Goal: Navigation & Orientation: Find specific page/section

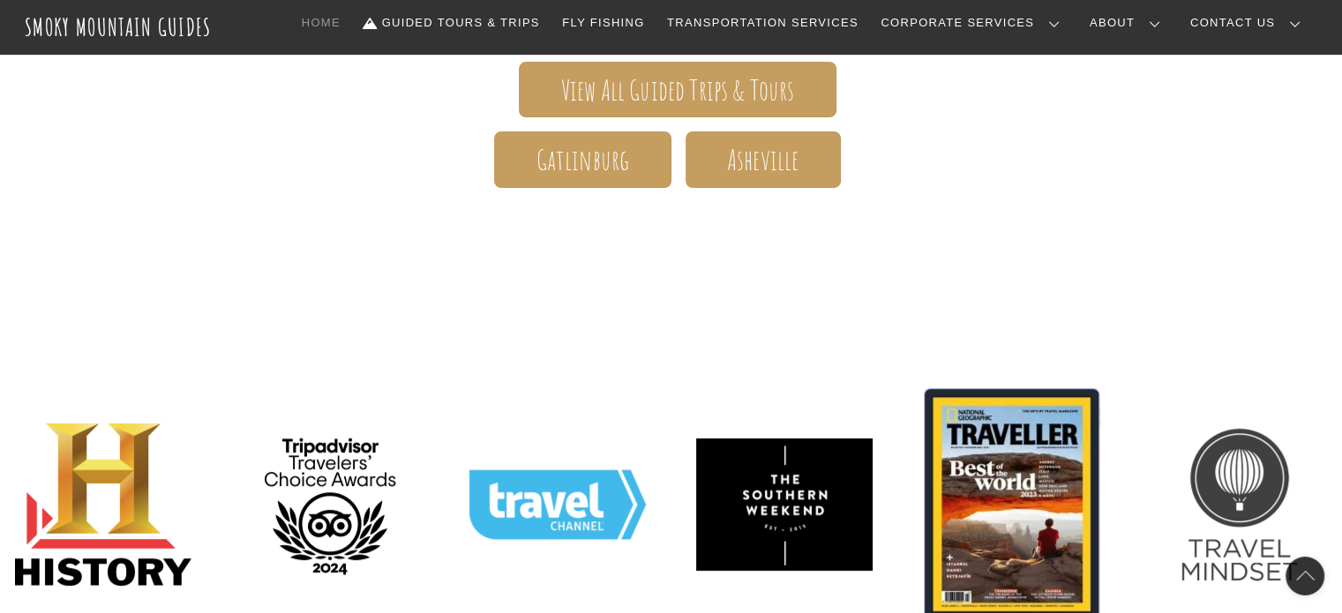
scroll to position [441, 0]
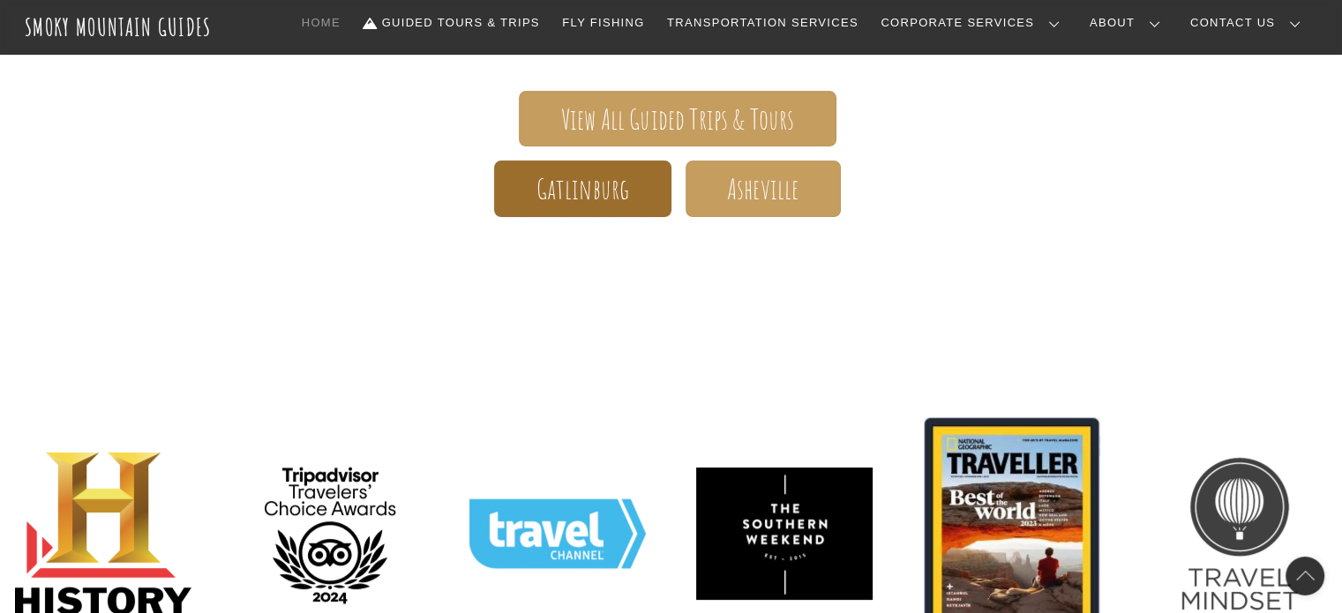
click at [575, 180] on span "Gatlinburg" at bounding box center [583, 189] width 94 height 19
click at [602, 180] on span "Gatlinburg" at bounding box center [583, 189] width 94 height 19
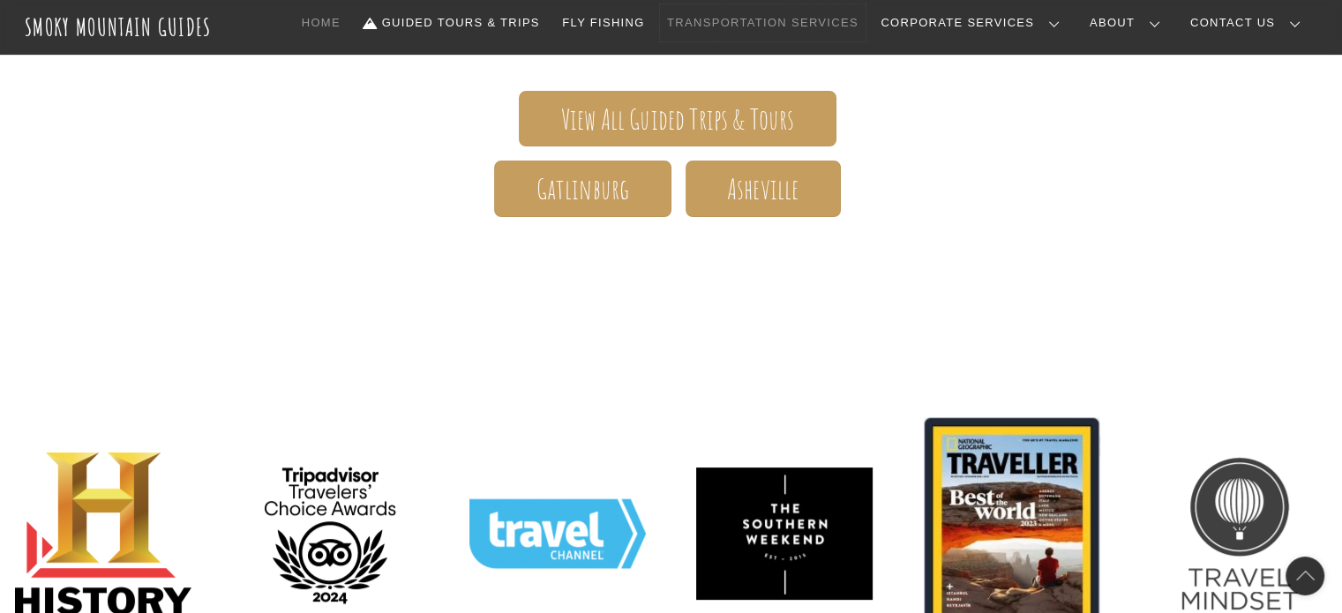
click at [865, 23] on link "Transportation Services" at bounding box center [762, 22] width 205 height 37
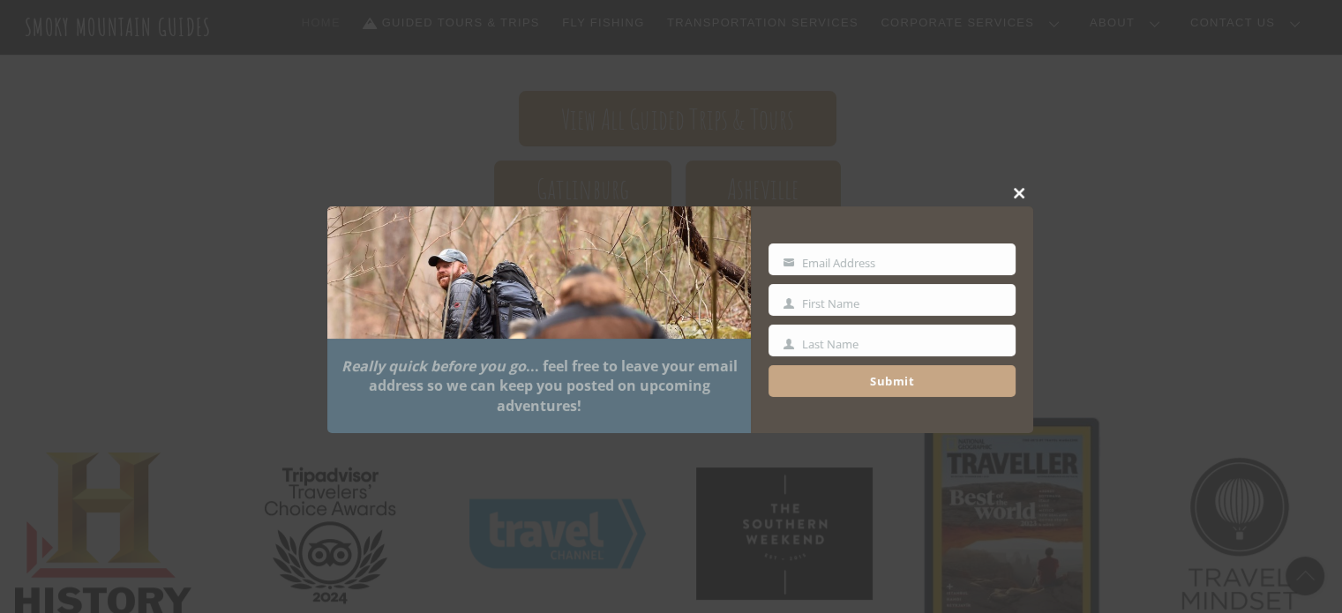
click at [1023, 188] on span at bounding box center [1020, 193] width 26 height 11
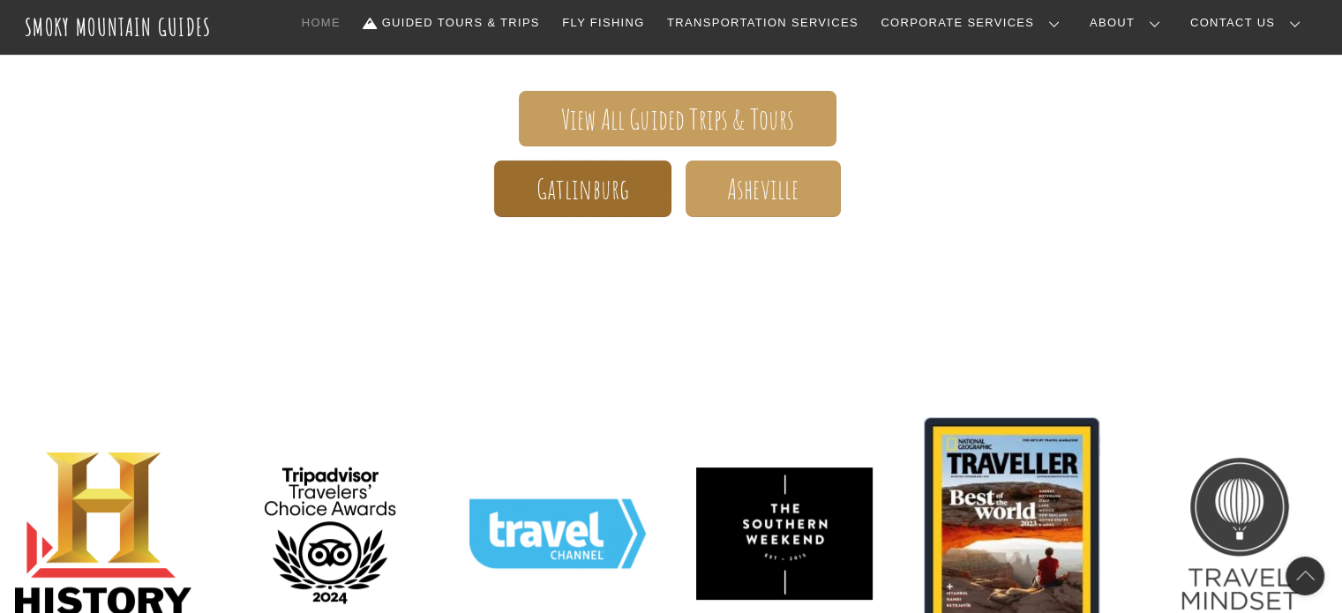
click at [569, 182] on span "Gatlinburg" at bounding box center [583, 189] width 94 height 19
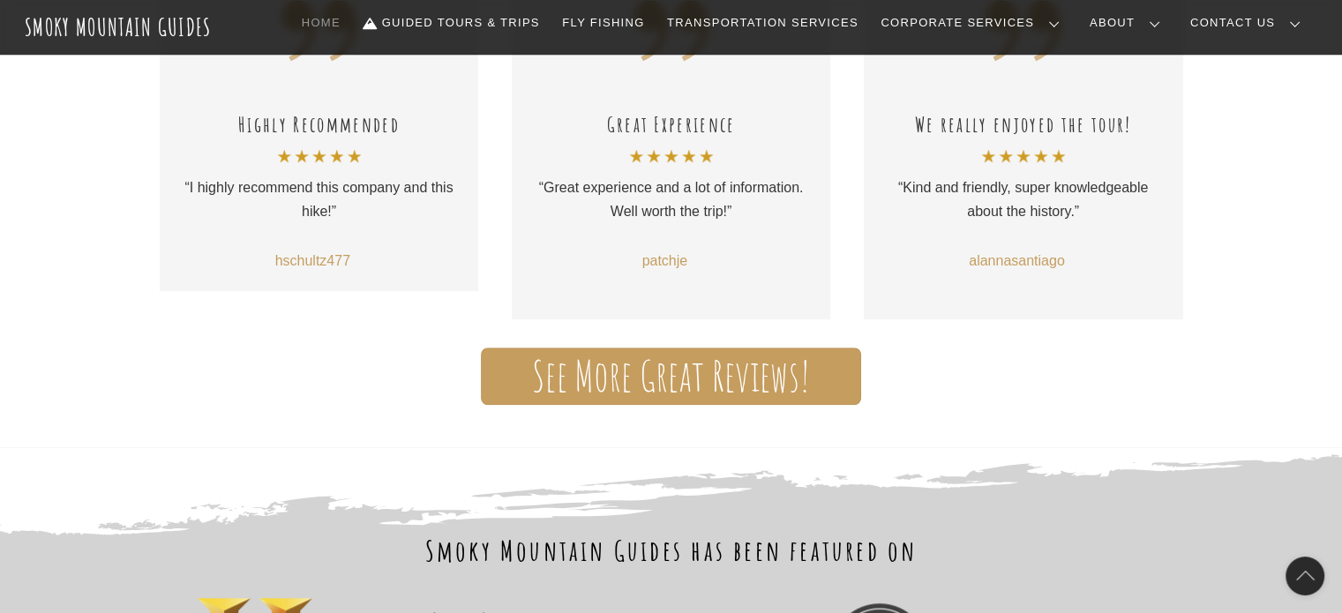
scroll to position [1412, 0]
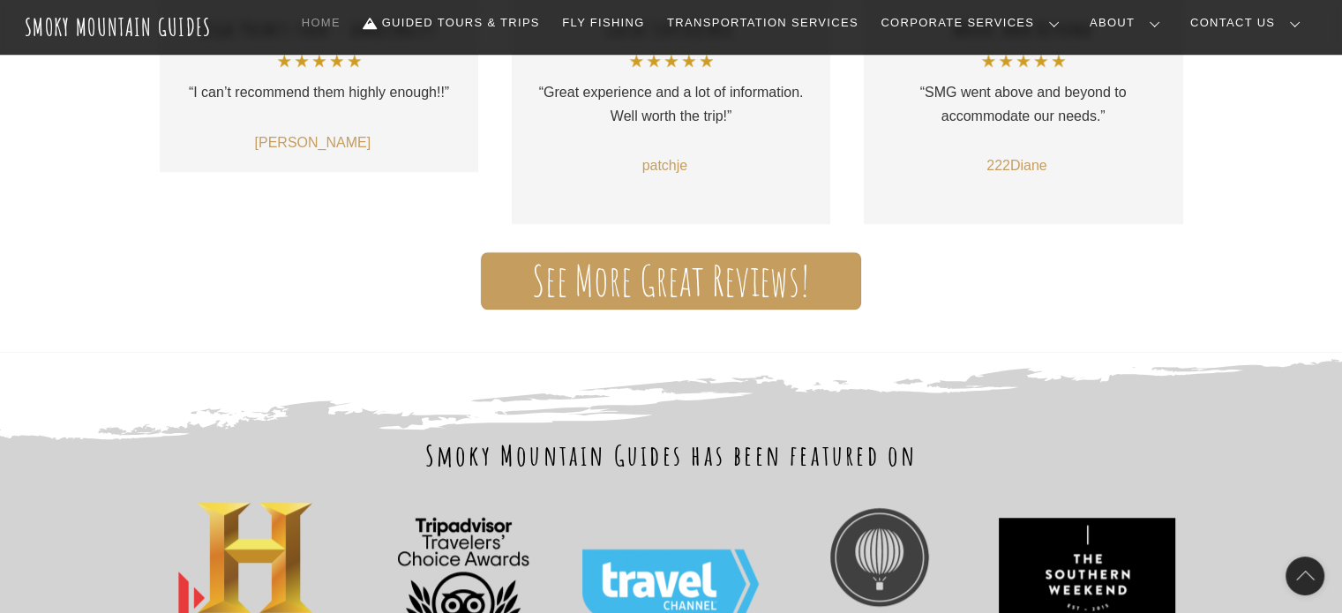
click at [684, 277] on span "See More Great Reviews!" at bounding box center [671, 281] width 278 height 19
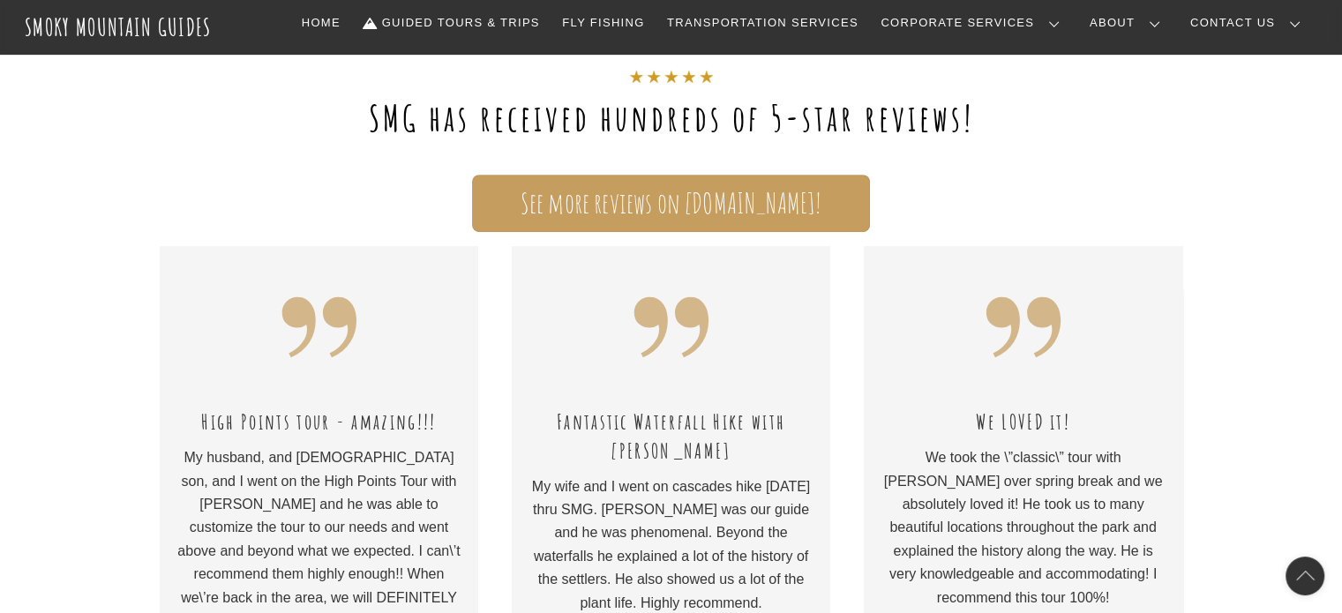
scroll to position [706, 0]
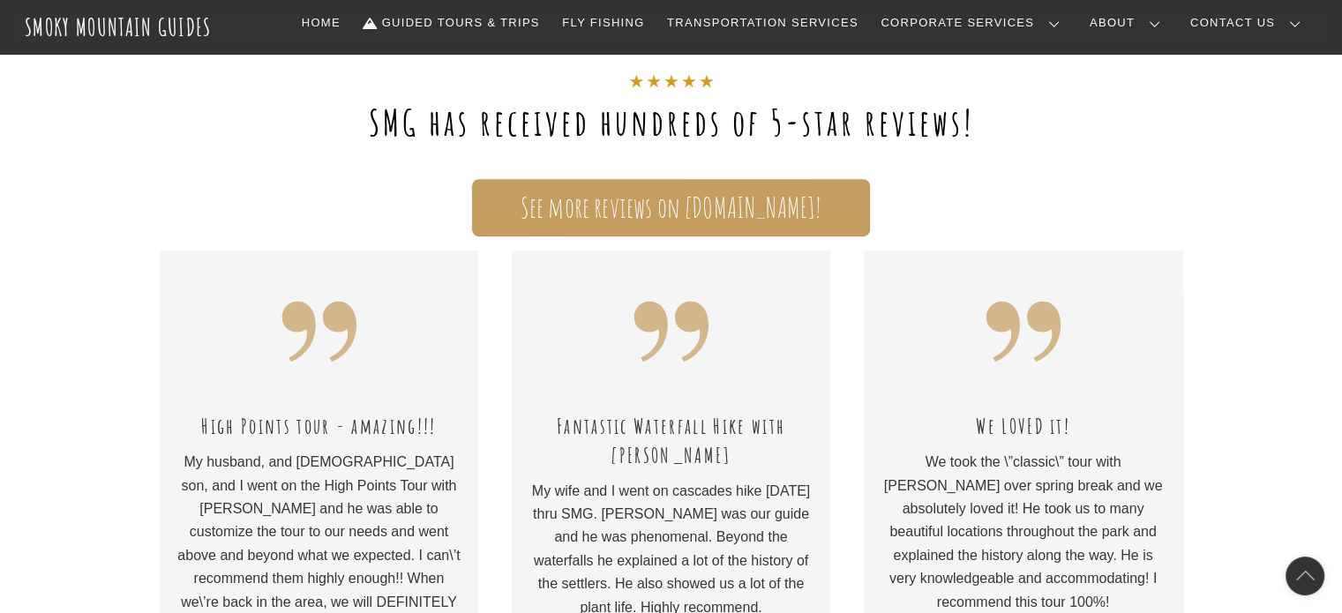
click at [671, 207] on span "See more reviews on [DOMAIN_NAME]!" at bounding box center [671, 208] width 301 height 19
